Goal: Information Seeking & Learning: Learn about a topic

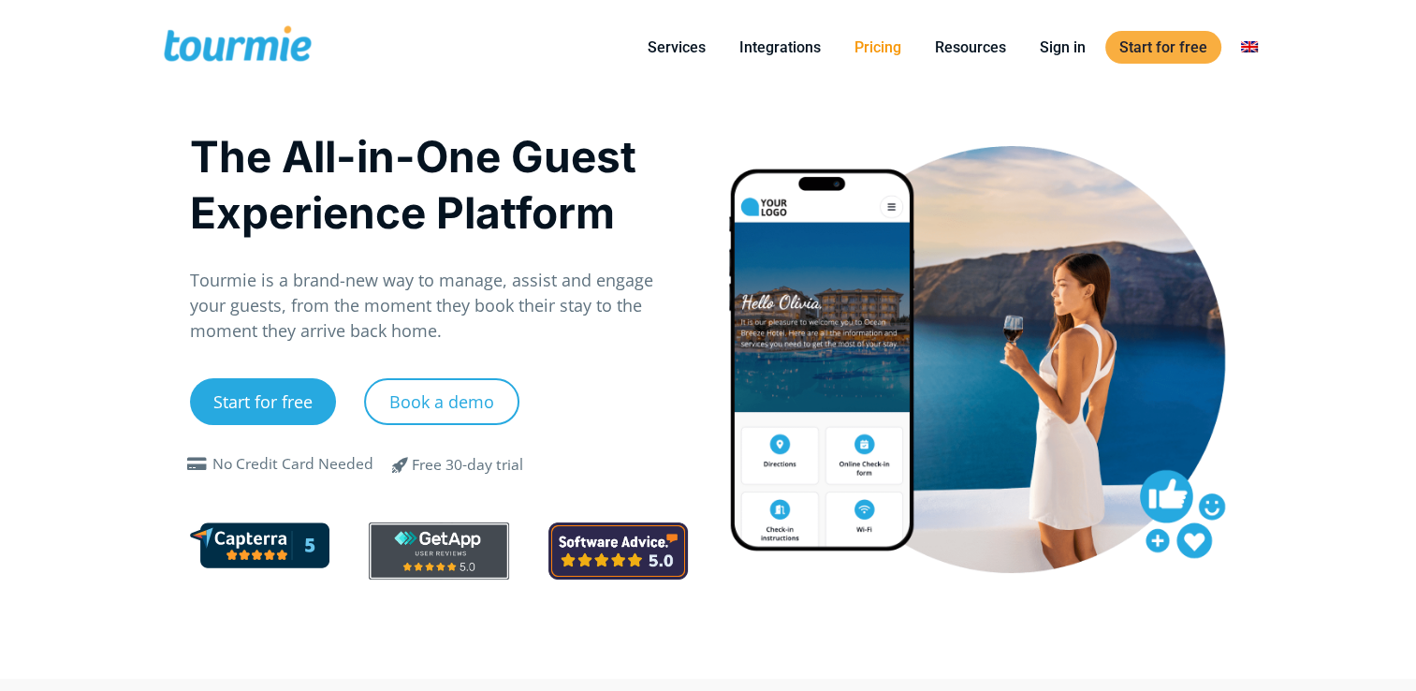
click at [801, 46] on link "Pricing" at bounding box center [878, 47] width 75 height 23
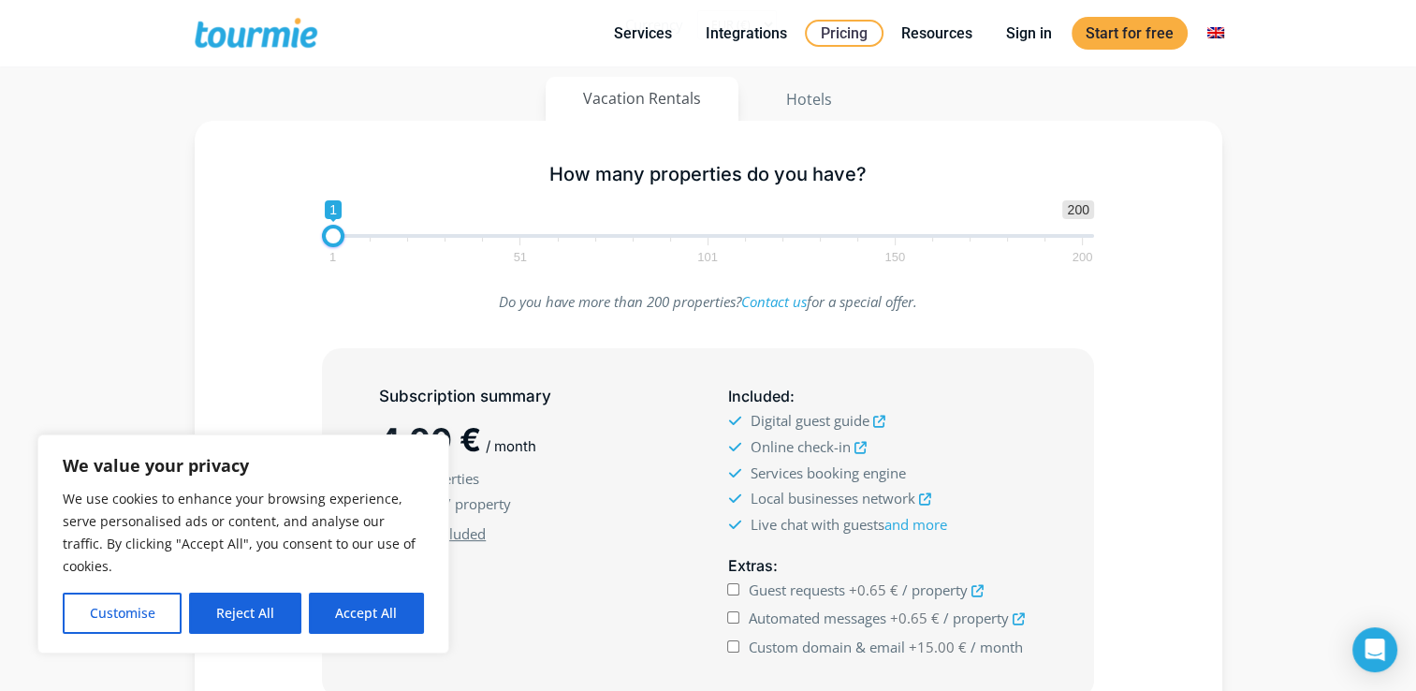
scroll to position [226, 0]
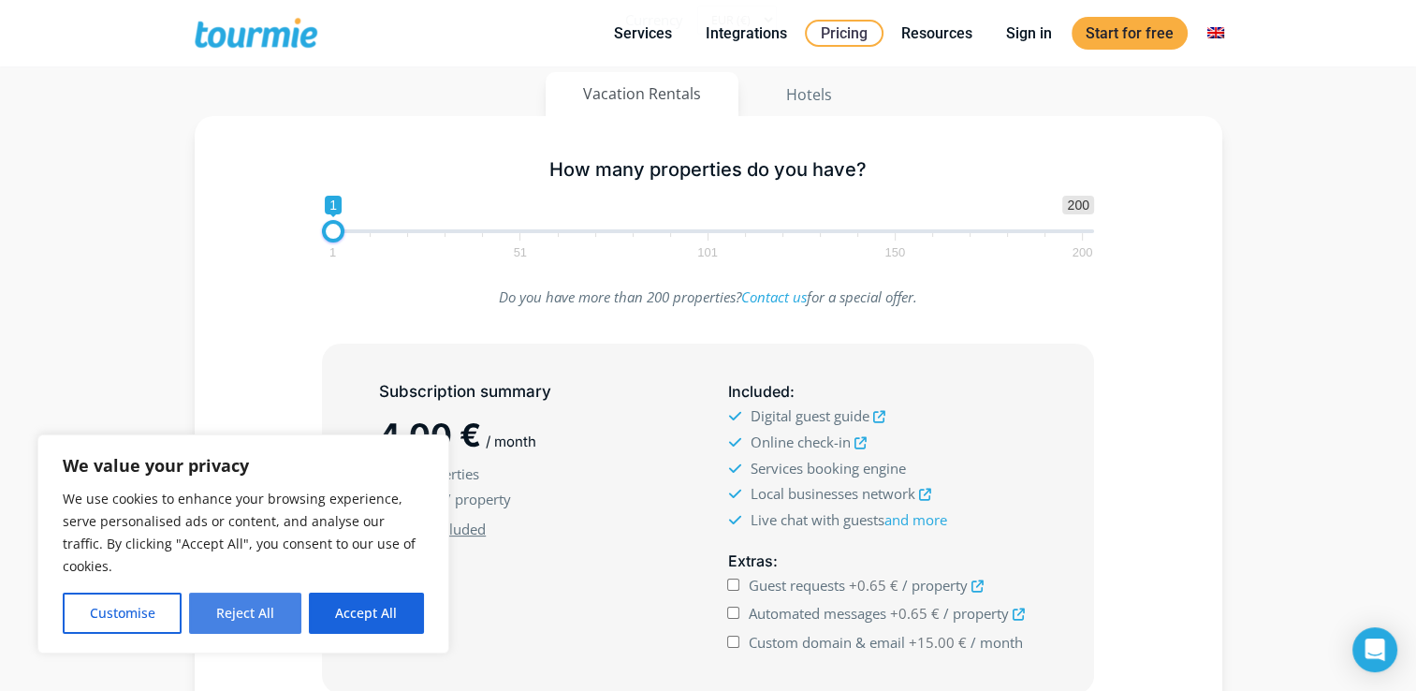
click at [222, 613] on button "Reject All" at bounding box center [244, 612] width 111 height 41
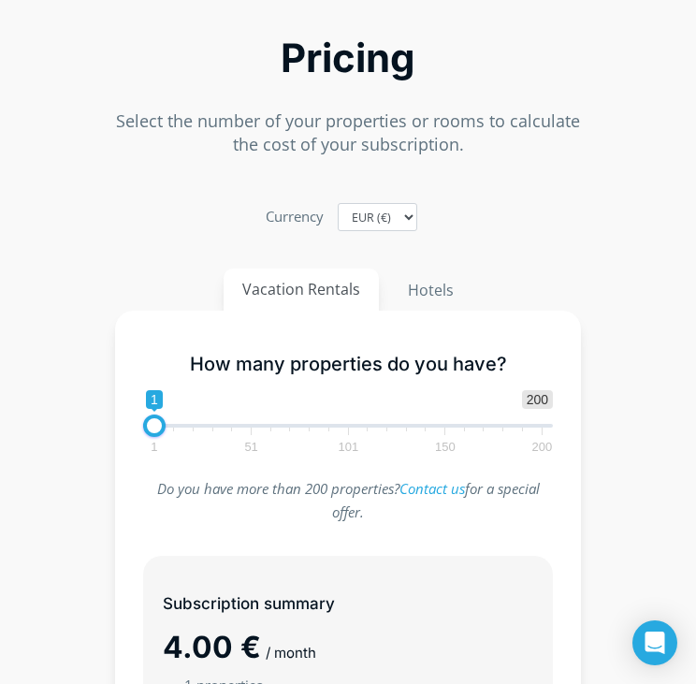
scroll to position [0, 0]
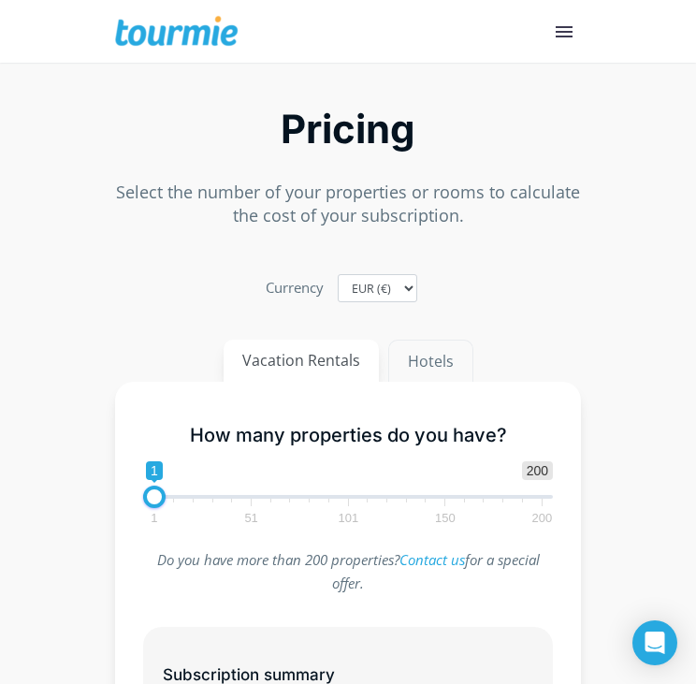
click at [417, 355] on button "Hotels" at bounding box center [430, 361] width 85 height 43
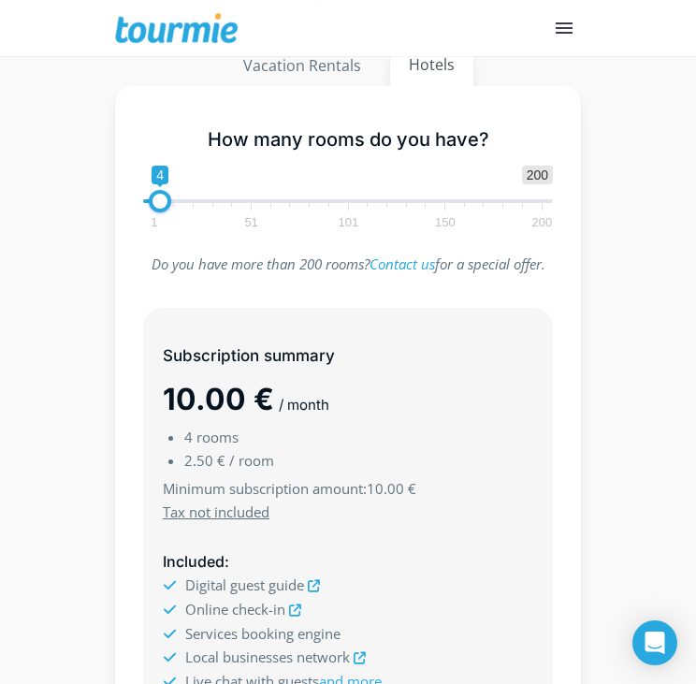
scroll to position [254, 0]
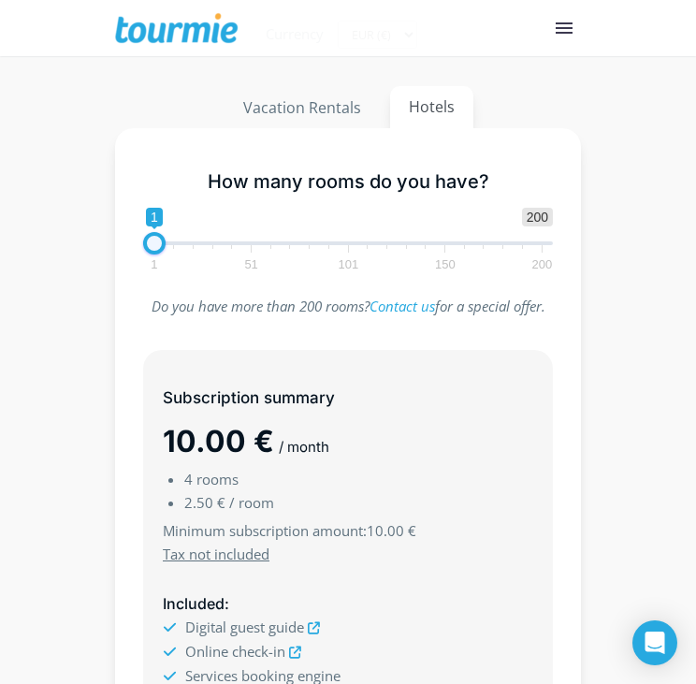
drag, startPoint x: 154, startPoint y: 237, endPoint x: 115, endPoint y: 242, distance: 38.8
click at [115, 242] on div "How many rooms do you have? 1 200 0 0 1 1 51 101 150 200 1 Do you have more tha…" at bounding box center [348, 593] width 466 height 930
click at [467, 366] on div "Subscription summary 10.00 € / month 1 rooms 2.50 € / room Minimum subscription…" at bounding box center [348, 621] width 408 height 540
drag, startPoint x: 158, startPoint y: 243, endPoint x: 243, endPoint y: 238, distance: 85.4
click at [240, 238] on span at bounding box center [228, 243] width 22 height 22
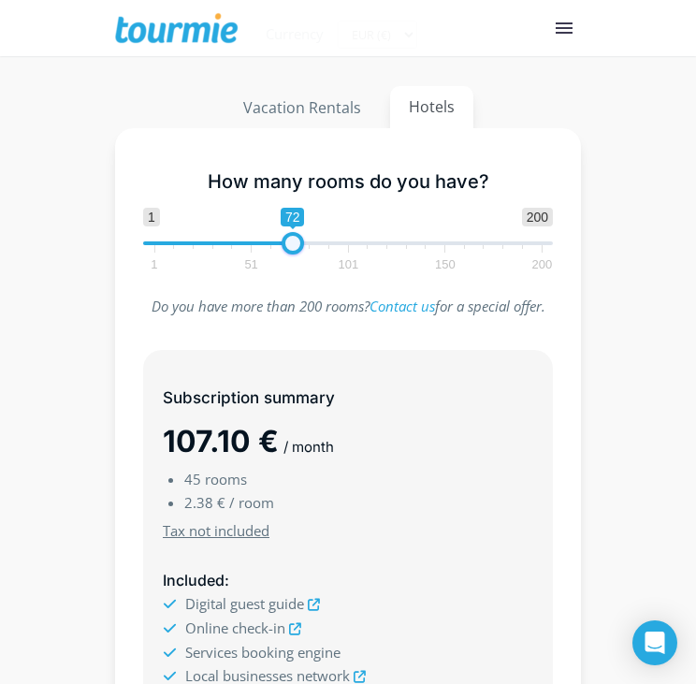
drag, startPoint x: 243, startPoint y: 238, endPoint x: 296, endPoint y: 235, distance: 52.5
click at [296, 235] on span at bounding box center [293, 243] width 22 height 22
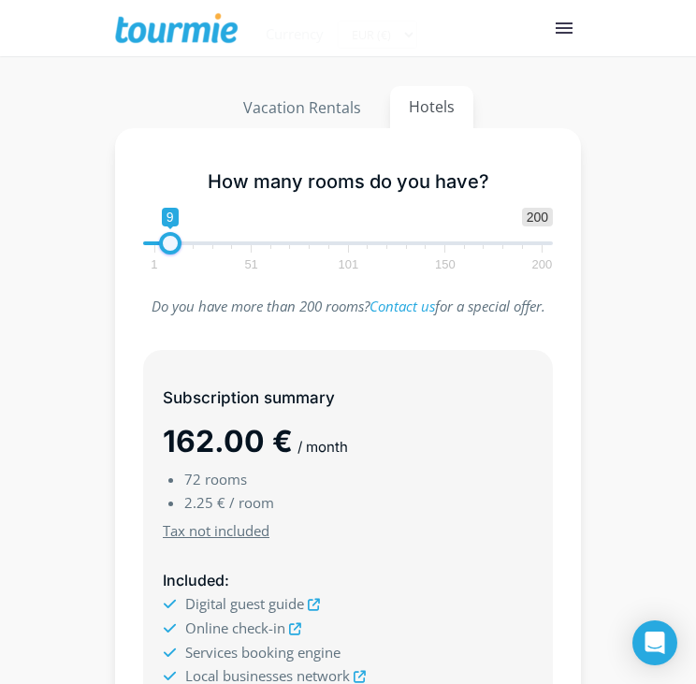
type input "1"
drag, startPoint x: 297, startPoint y: 234, endPoint x: 82, endPoint y: 244, distance: 214.6
click at [82, 244] on section "Pricing Select the number of your properties or rooms to calculate the cost of …" at bounding box center [348, 453] width 696 height 1260
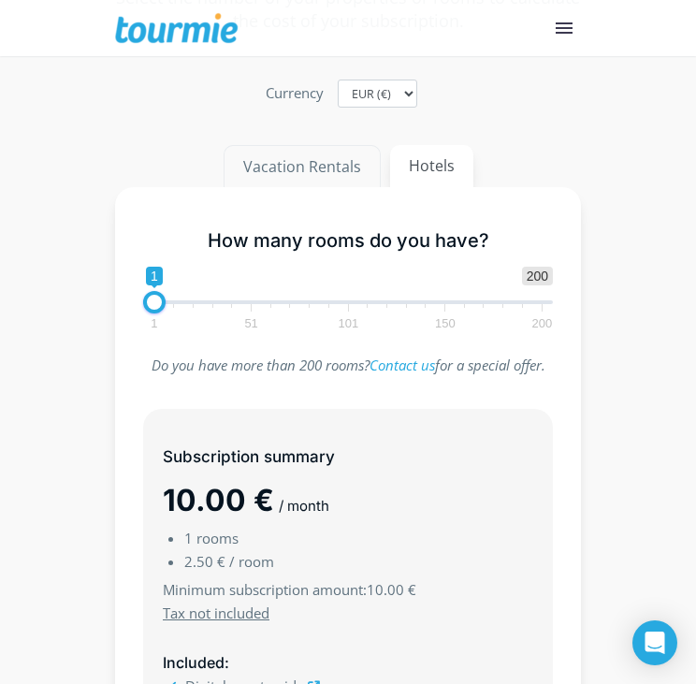
scroll to position [193, 0]
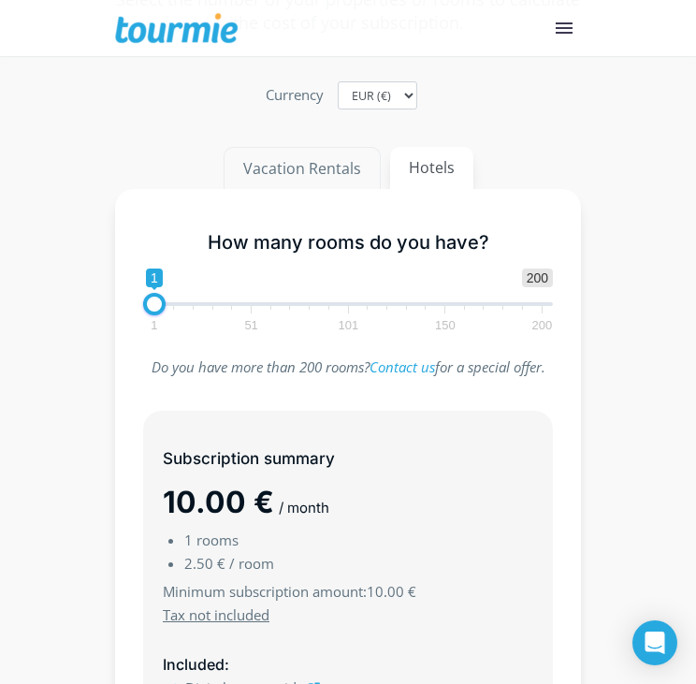
click at [301, 186] on button "Vacation Rentals" at bounding box center [302, 168] width 157 height 43
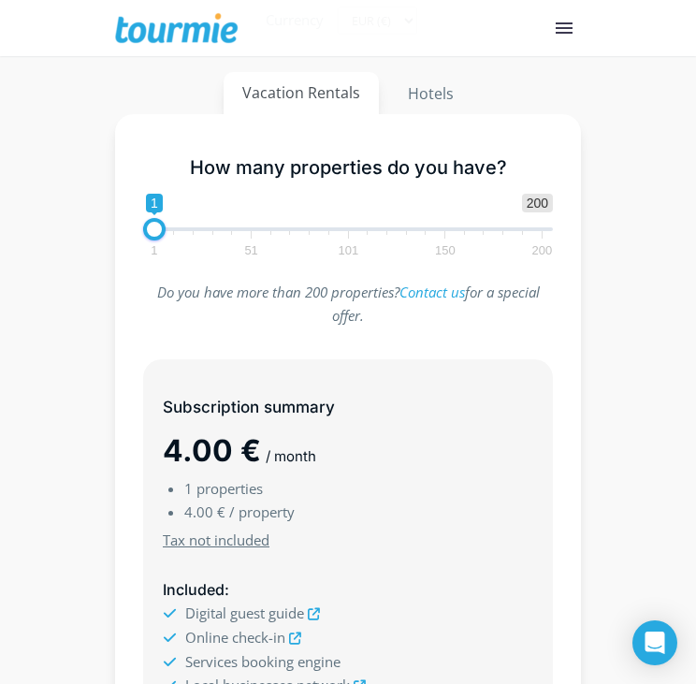
scroll to position [267, 0]
click at [541, 226] on span "1 200 0 0 1 1 51 101 150 200" at bounding box center [348, 225] width 410 height 61
click at [537, 232] on span "1 51 101 150 200" at bounding box center [347, 243] width 387 height 23
drag, startPoint x: 433, startPoint y: 232, endPoint x: 322, endPoint y: 226, distance: 111.6
click at [388, 230] on span "1 200 0 0 1 1 51 101 150 200" at bounding box center [348, 225] width 410 height 61
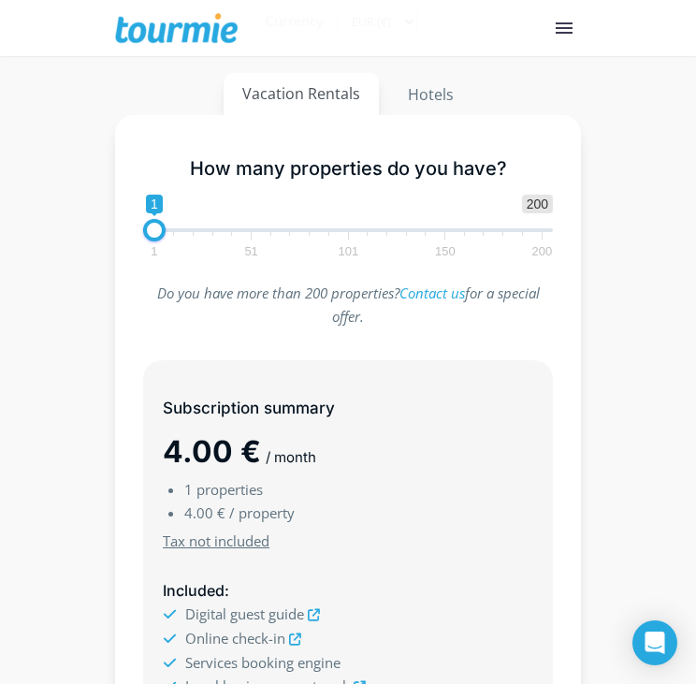
drag, startPoint x: 322, startPoint y: 226, endPoint x: 292, endPoint y: 223, distance: 30.1
click at [299, 224] on span "1 200 0 0 1 1 51 101 150 200" at bounding box center [348, 225] width 410 height 61
click at [202, 225] on span "1 200 0 0 1 1 51 101 150 200" at bounding box center [348, 225] width 410 height 61
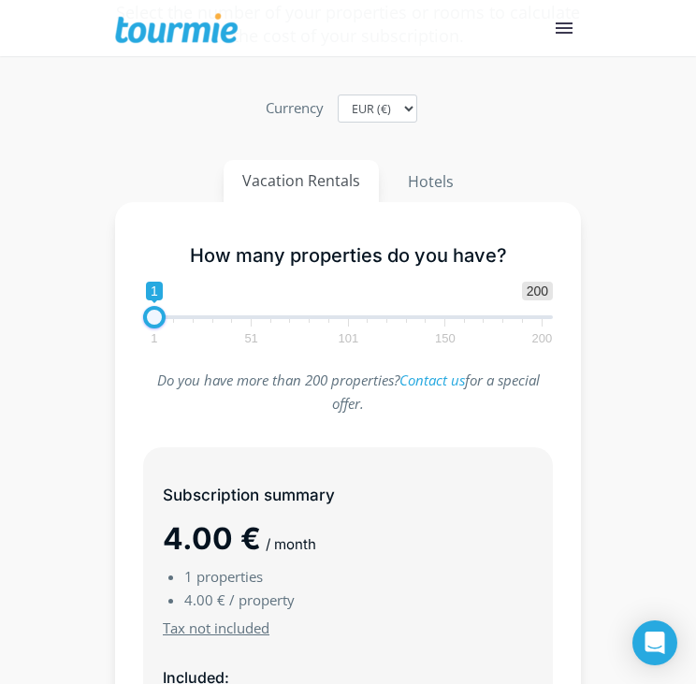
scroll to position [178, 0]
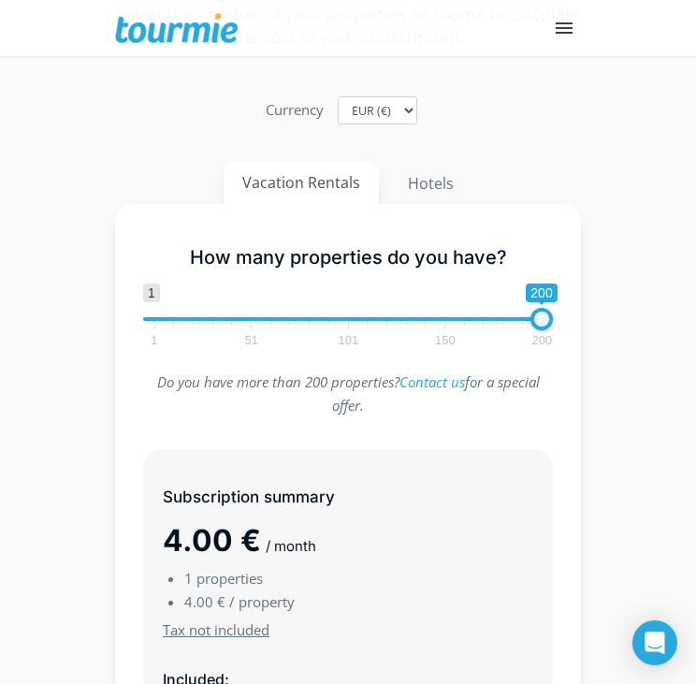
drag, startPoint x: 144, startPoint y: 321, endPoint x: 661, endPoint y: 352, distance: 517.6
click at [661, 352] on section "Pricing Select the number of your properties or rooms to calculate the cost of …" at bounding box center [348, 540] width 696 height 1283
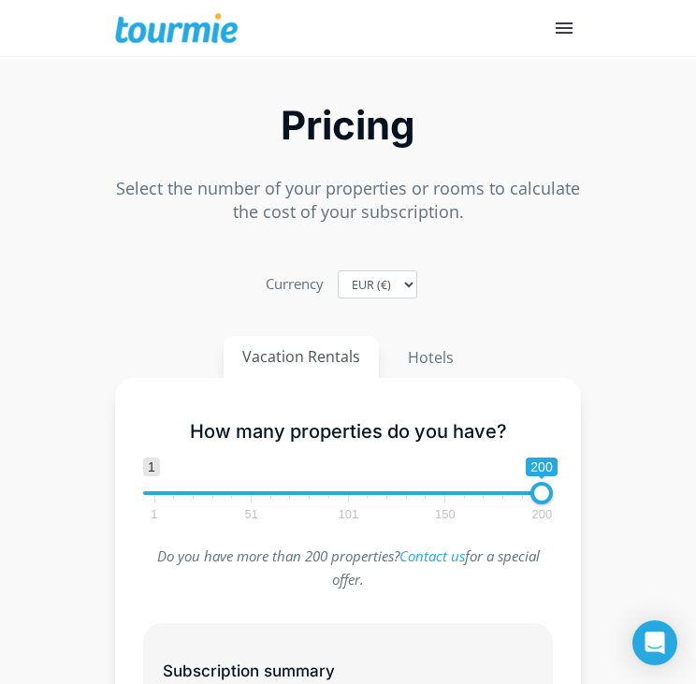
scroll to position [1, 0]
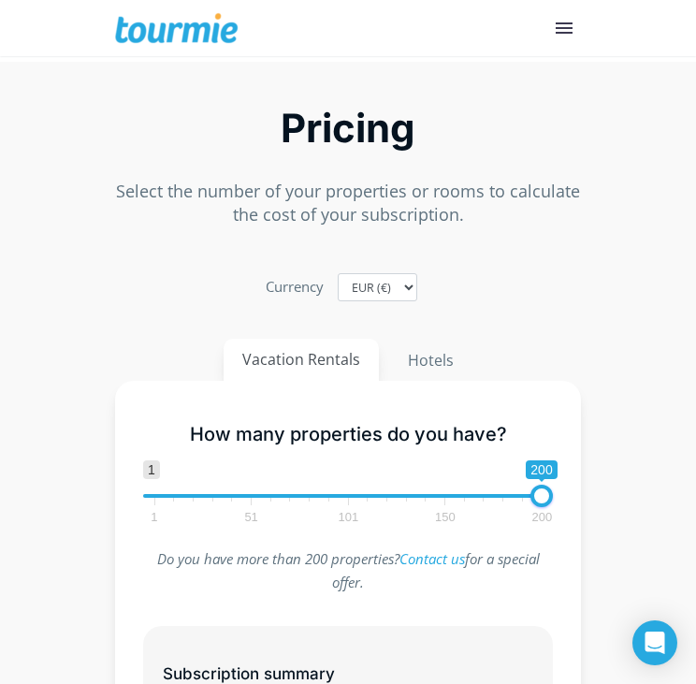
click at [158, 495] on span "1 200 0 0 200 1 51 101 150 200" at bounding box center [348, 491] width 410 height 61
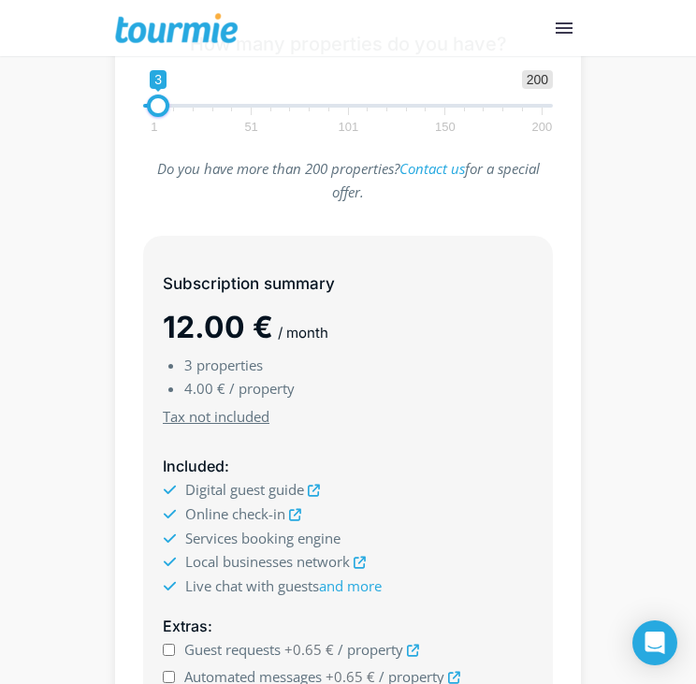
scroll to position [417, 0]
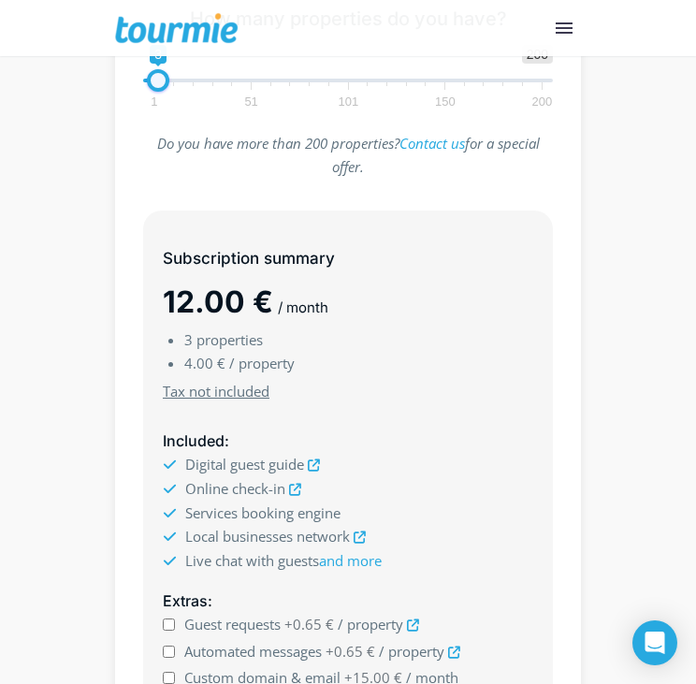
type input "1"
drag, startPoint x: 161, startPoint y: 78, endPoint x: 135, endPoint y: 80, distance: 26.4
click at [135, 80] on div "1 200 0 0 1 1 51 101 150 200 1" at bounding box center [348, 75] width 449 height 61
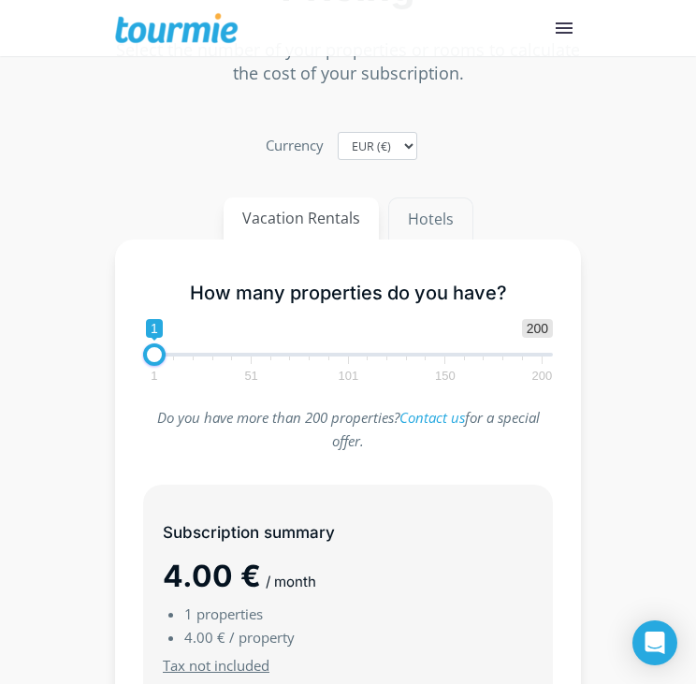
click at [417, 198] on button "Hotels" at bounding box center [430, 218] width 85 height 43
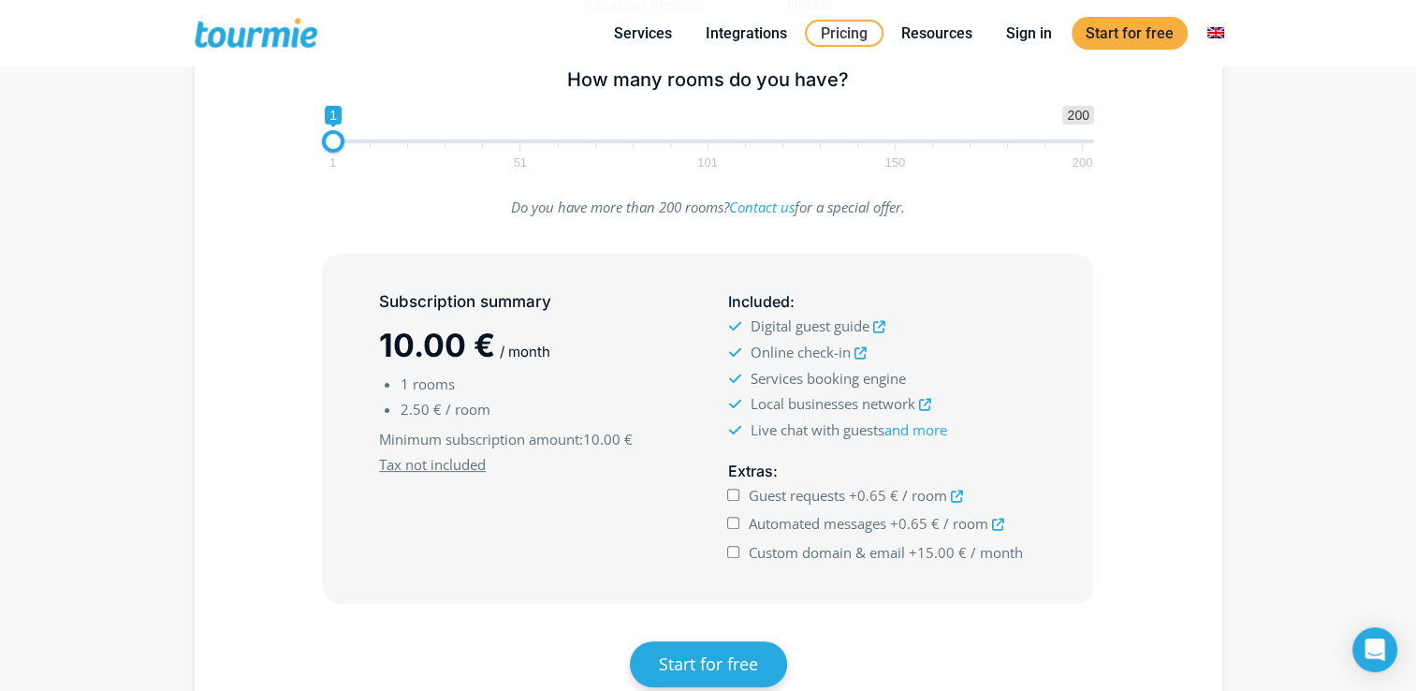
scroll to position [418, 0]
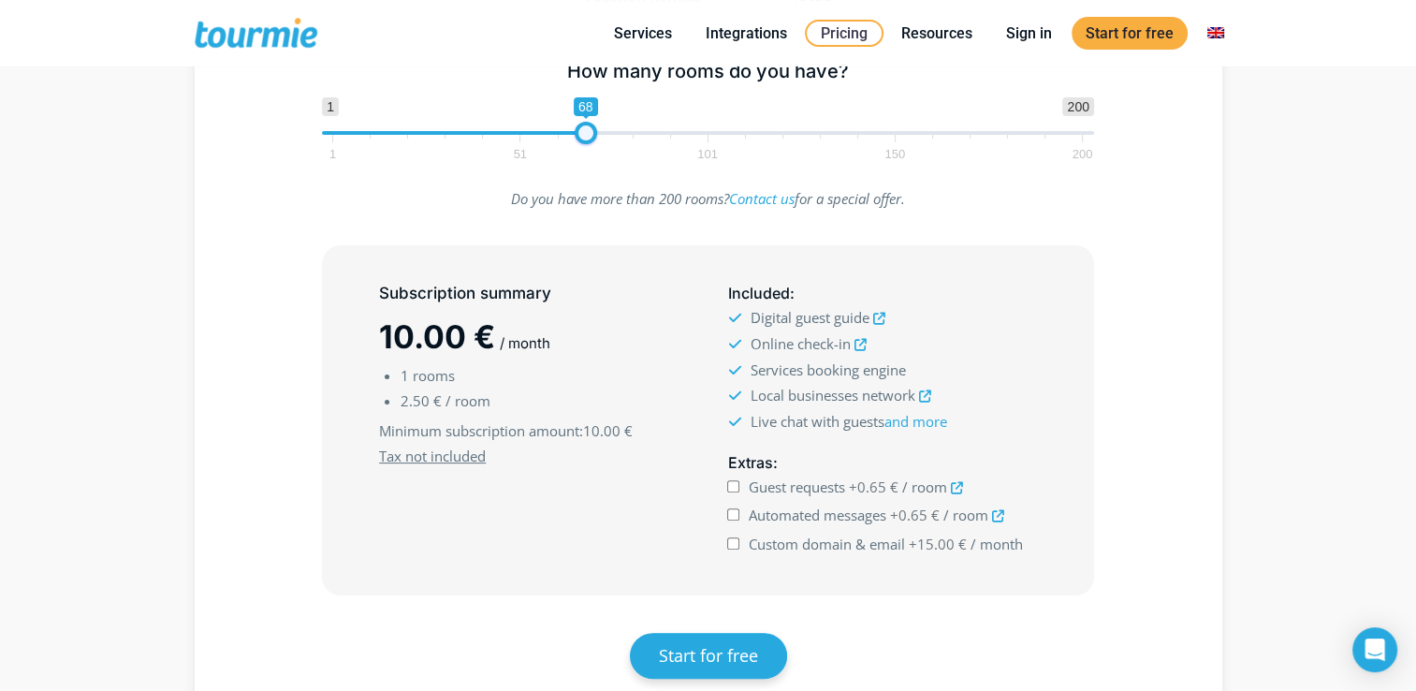
type input "200"
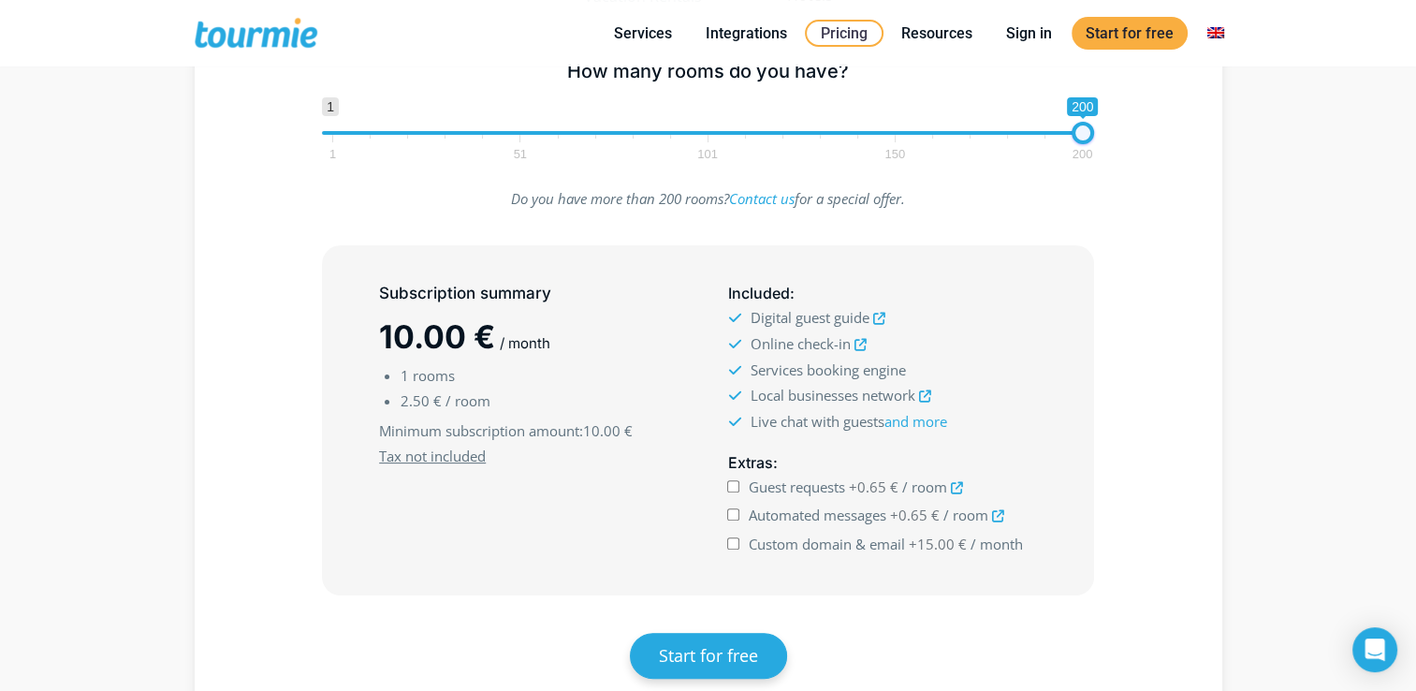
drag, startPoint x: 333, startPoint y: 133, endPoint x: 1125, endPoint y: 155, distance: 792.2
click at [1125, 155] on div "How many rooms do you have? 1 200 0 0 200 1 51 101 150 200 200" at bounding box center [708, 107] width 973 height 122
